Goal: Task Accomplishment & Management: Manage account settings

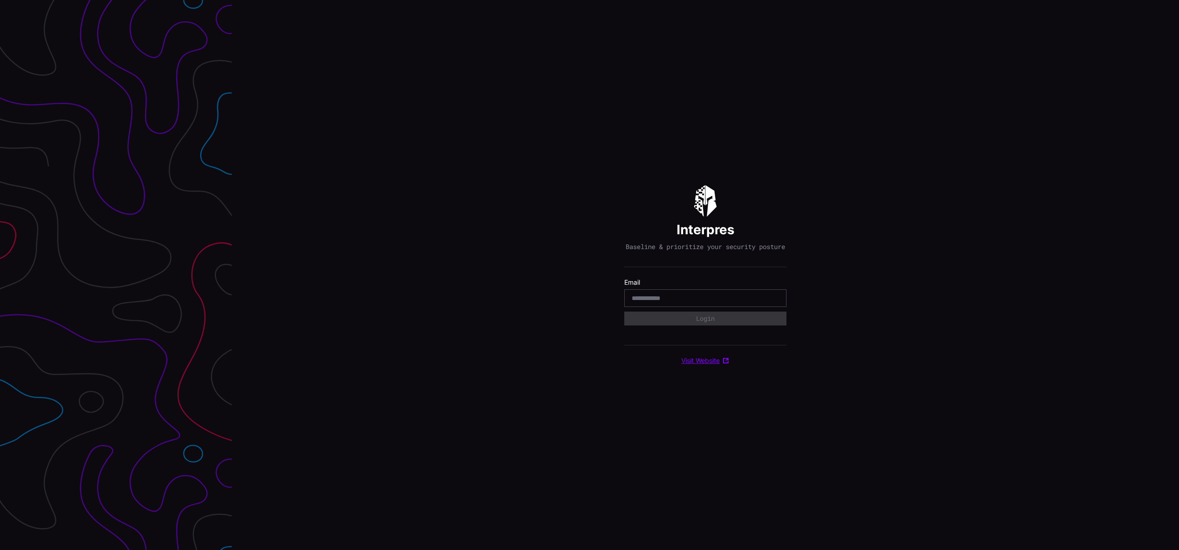
click at [705, 365] on link "Visit Website" at bounding box center [705, 361] width 48 height 8
click at [648, 299] on input "email" at bounding box center [704, 298] width 147 height 8
type input "**********"
click at [702, 323] on button "Login" at bounding box center [705, 318] width 148 height 13
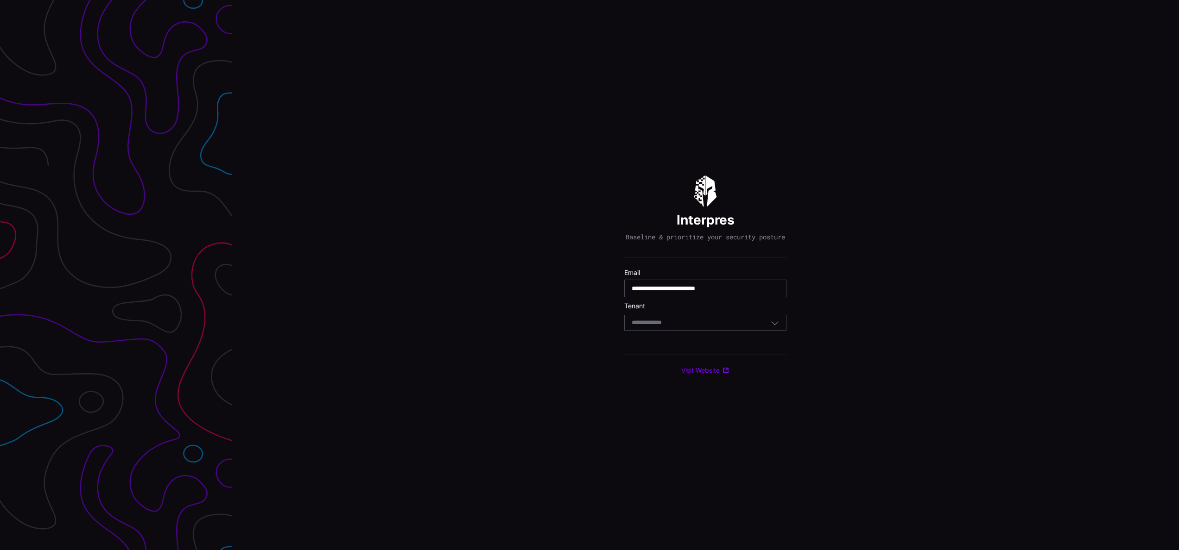
click at [681, 327] on div "Select Tenant" at bounding box center [700, 323] width 139 height 8
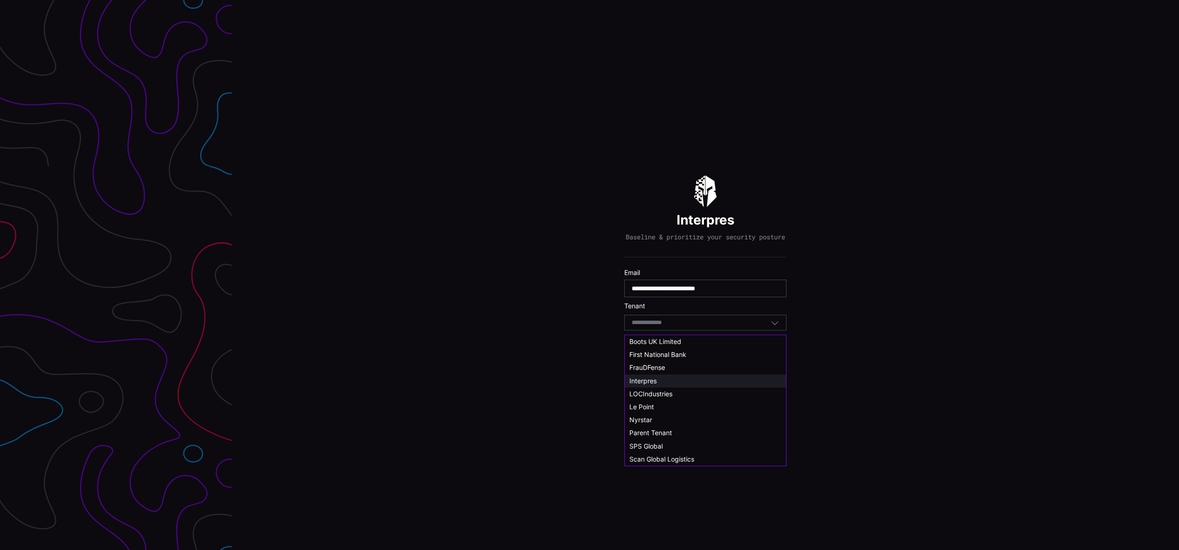
click at [640, 382] on span "Interpres" at bounding box center [642, 381] width 27 height 8
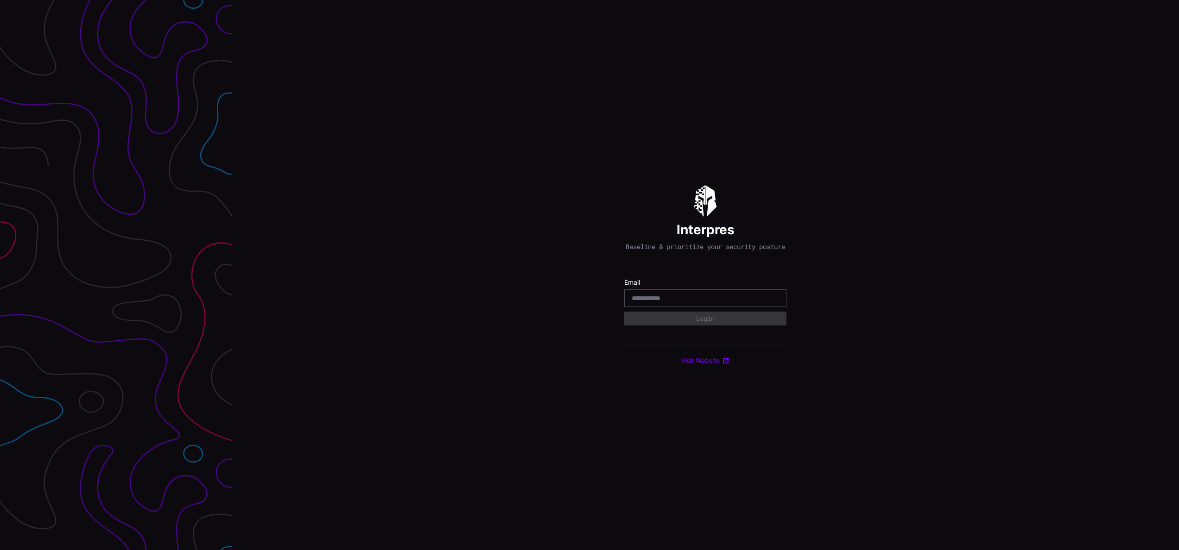
click at [672, 301] on input "email" at bounding box center [704, 298] width 147 height 8
type input "*"
type input "**********"
click at [706, 323] on button "Login" at bounding box center [705, 319] width 162 height 14
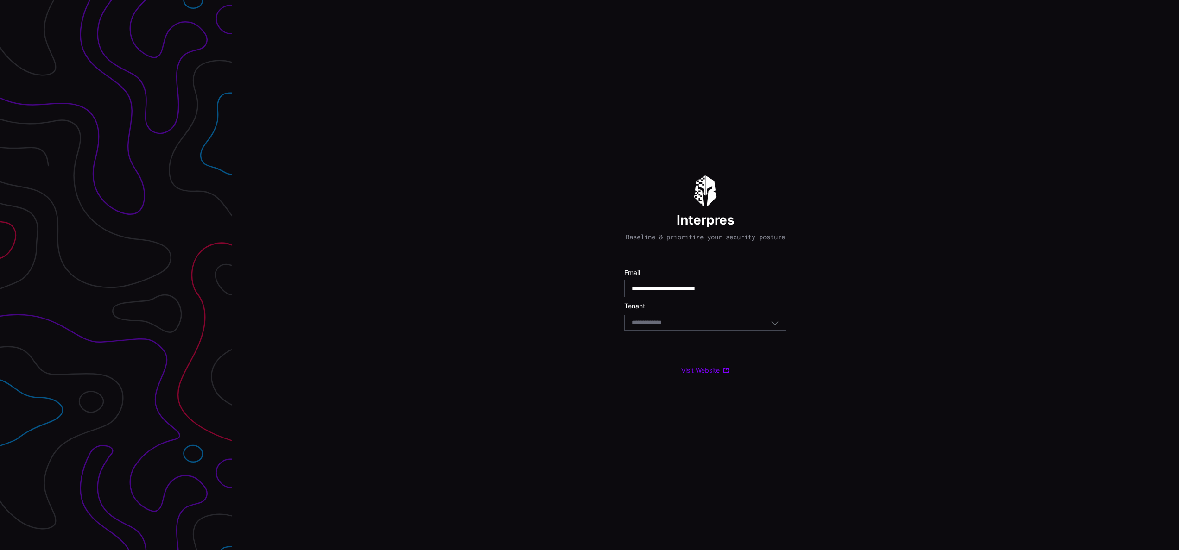
click at [773, 327] on icon "button" at bounding box center [774, 323] width 8 height 8
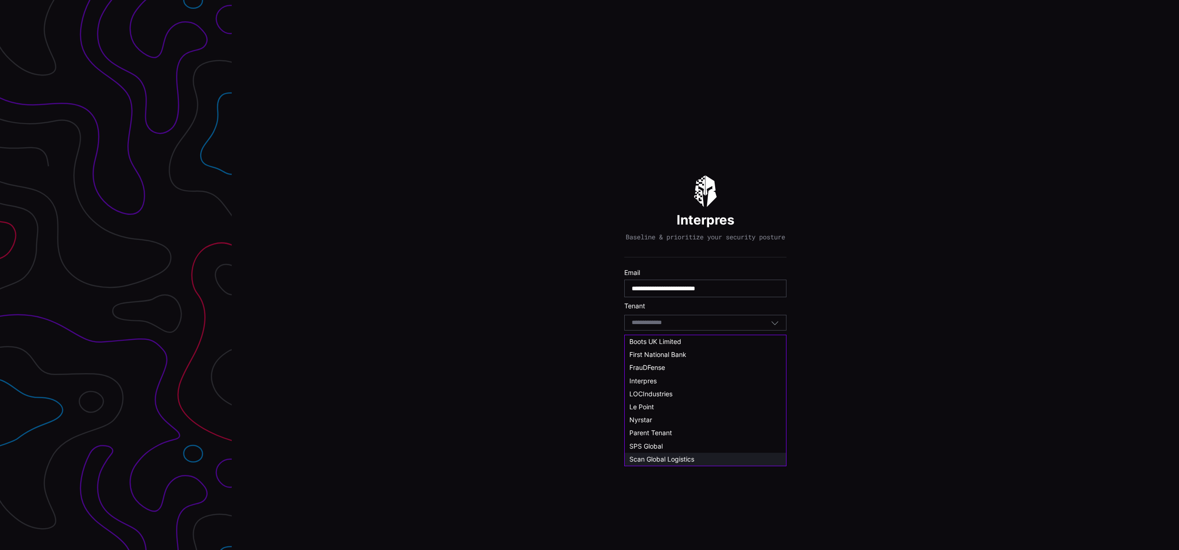
click at [668, 460] on span "Scan Global Logistics" at bounding box center [661, 459] width 65 height 8
